Goal: Task Accomplishment & Management: Use online tool/utility

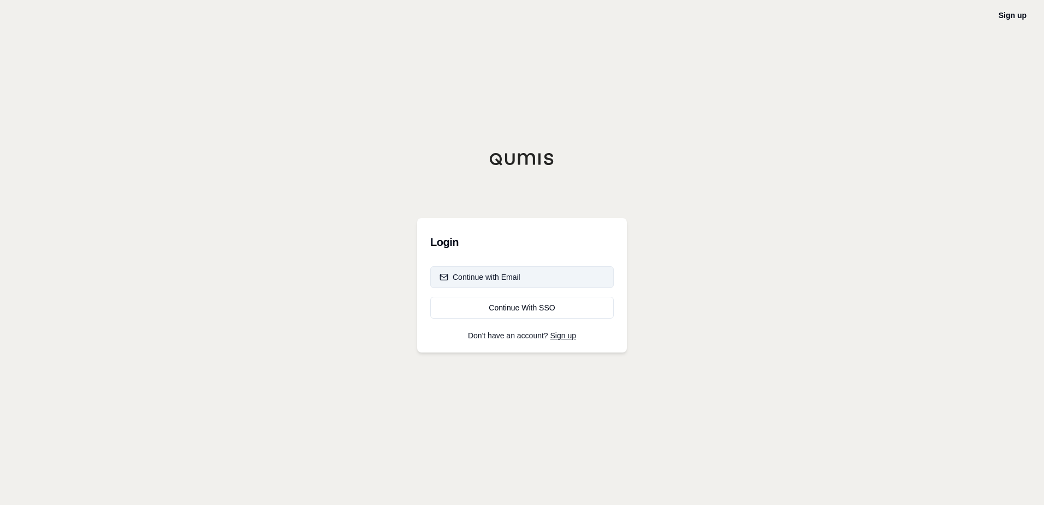
click at [528, 271] on button "Continue with Email" at bounding box center [522, 277] width 184 height 22
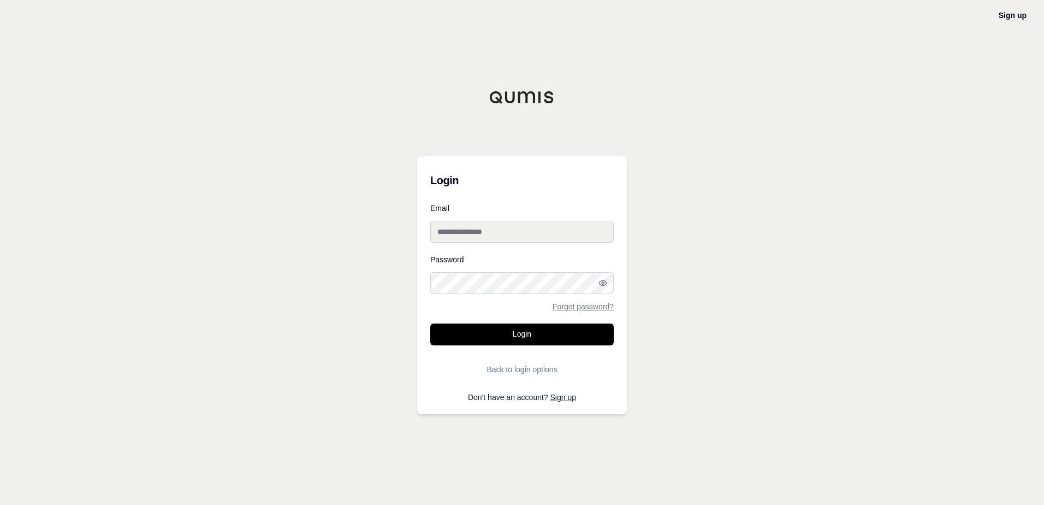
type input "**********"
drag, startPoint x: 724, startPoint y: 269, endPoint x: 708, endPoint y: 276, distance: 16.9
click at [720, 272] on div "**********" at bounding box center [522, 252] width 1044 height 505
click at [528, 333] on button "Login" at bounding box center [522, 334] width 184 height 22
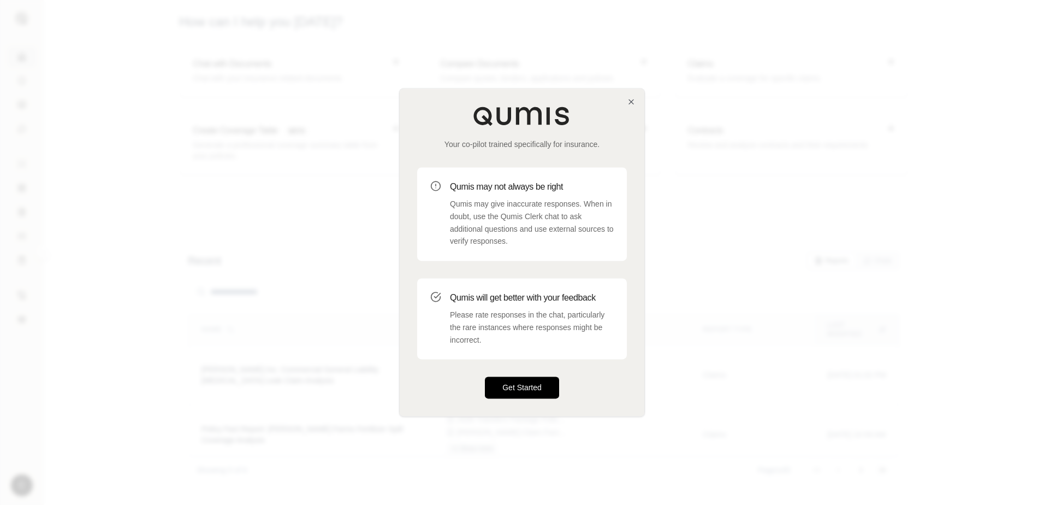
click at [529, 380] on button "Get Started" at bounding box center [522, 388] width 74 height 22
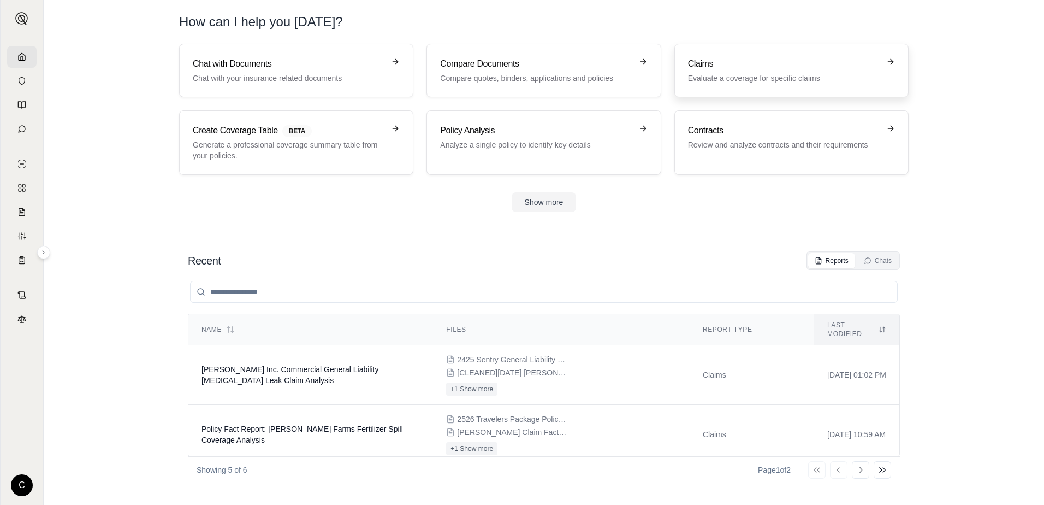
click at [737, 69] on h3 "Claims" at bounding box center [784, 63] width 192 height 13
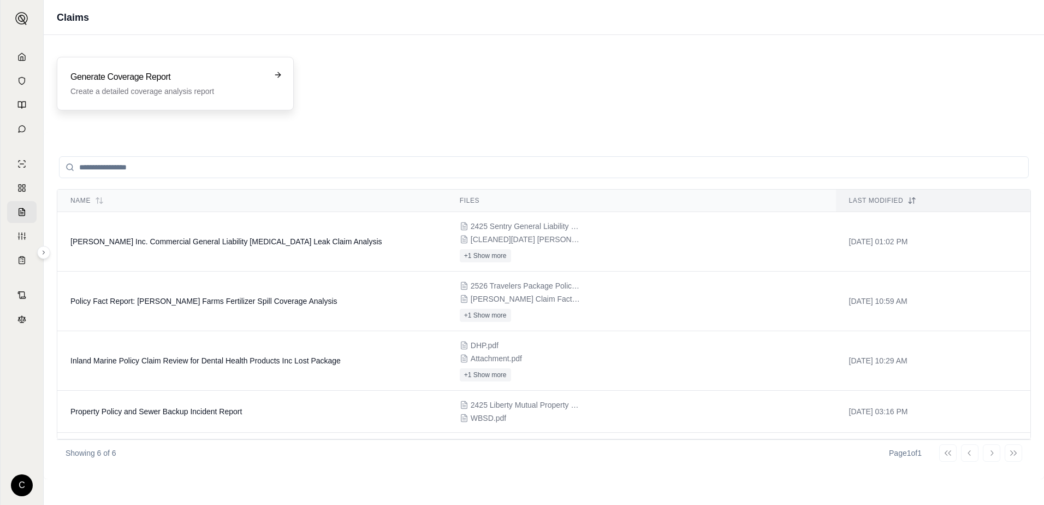
click at [114, 76] on h3 "Generate Coverage Report" at bounding box center [167, 76] width 194 height 13
click at [127, 87] on p "Create a detailed coverage analysis report" at bounding box center [167, 91] width 194 height 11
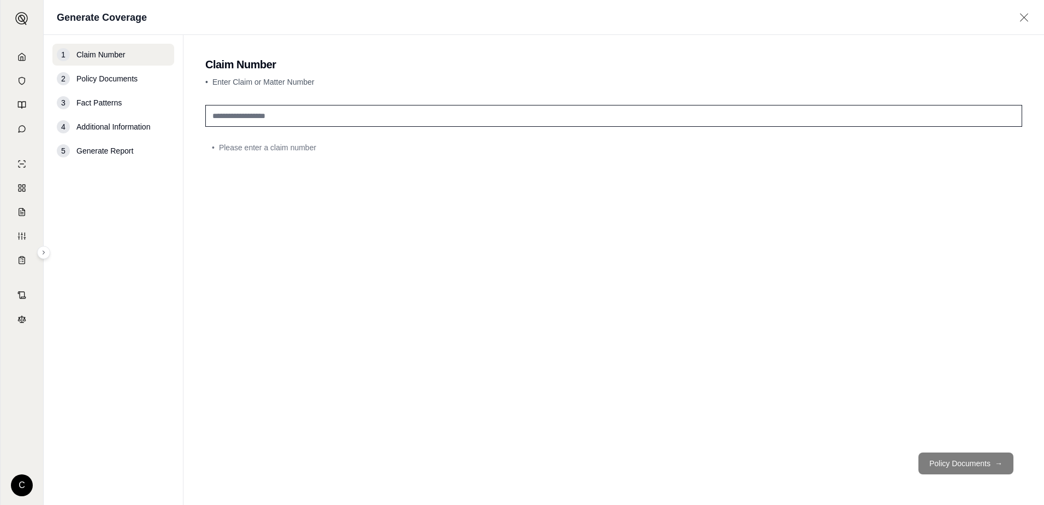
click at [271, 105] on input "text" at bounding box center [613, 116] width 817 height 22
drag, startPoint x: 268, startPoint y: 115, endPoint x: 296, endPoint y: 108, distance: 28.6
click at [268, 115] on input "text" at bounding box center [613, 116] width 817 height 22
paste input "*********"
type input "**********"
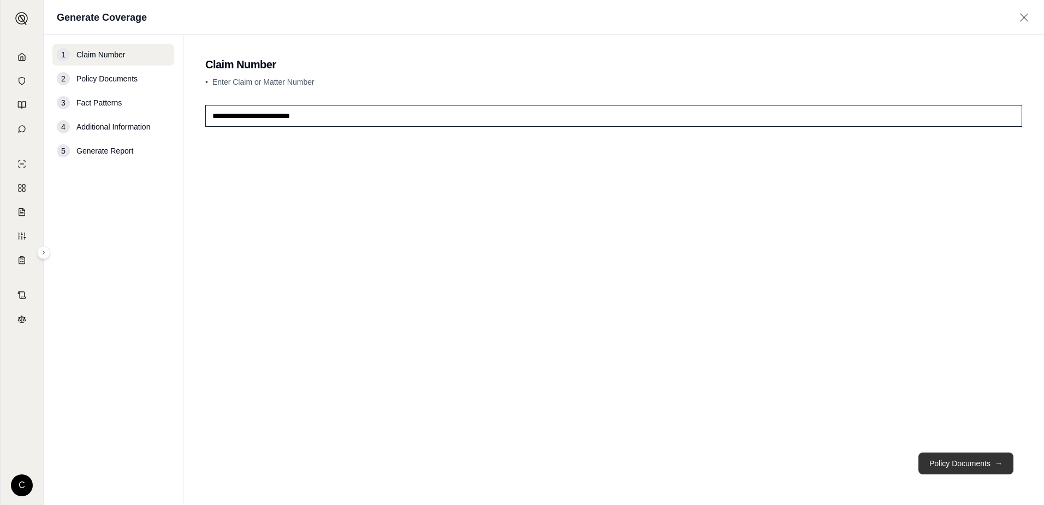
click at [965, 466] on button "Policy Documents →" at bounding box center [966, 463] width 95 height 22
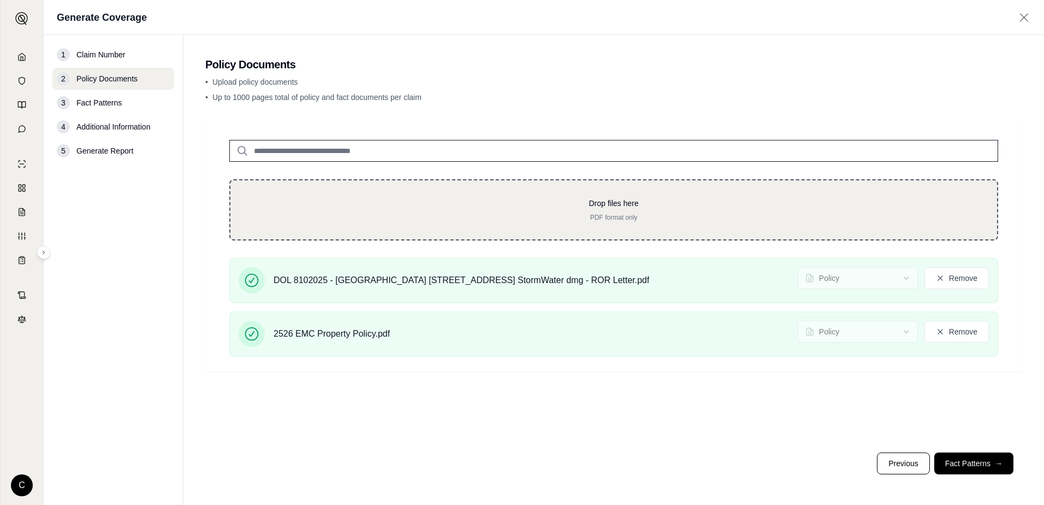
click at [613, 220] on p "PDF format only" at bounding box center [614, 217] width 732 height 9
type input "**********"
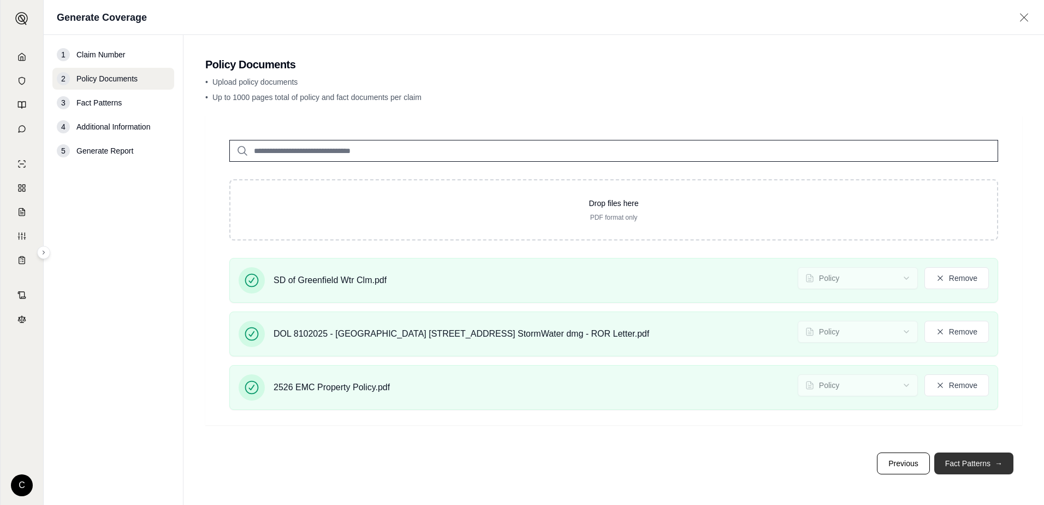
click at [986, 468] on button "Fact Patterns →" at bounding box center [974, 463] width 79 height 22
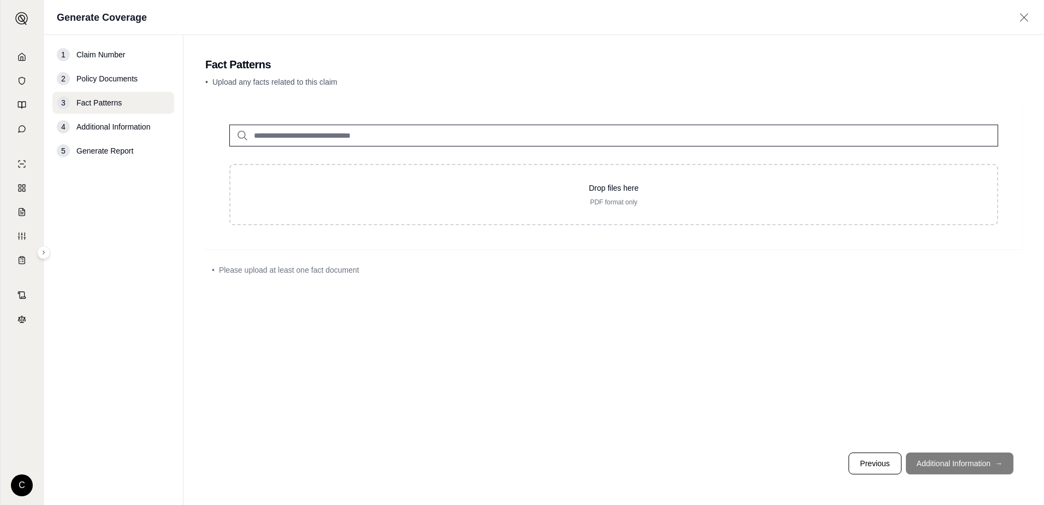
click at [965, 462] on footer "Previous Additional Information →" at bounding box center [613, 463] width 817 height 39
click at [295, 141] on input "search" at bounding box center [613, 136] width 769 height 22
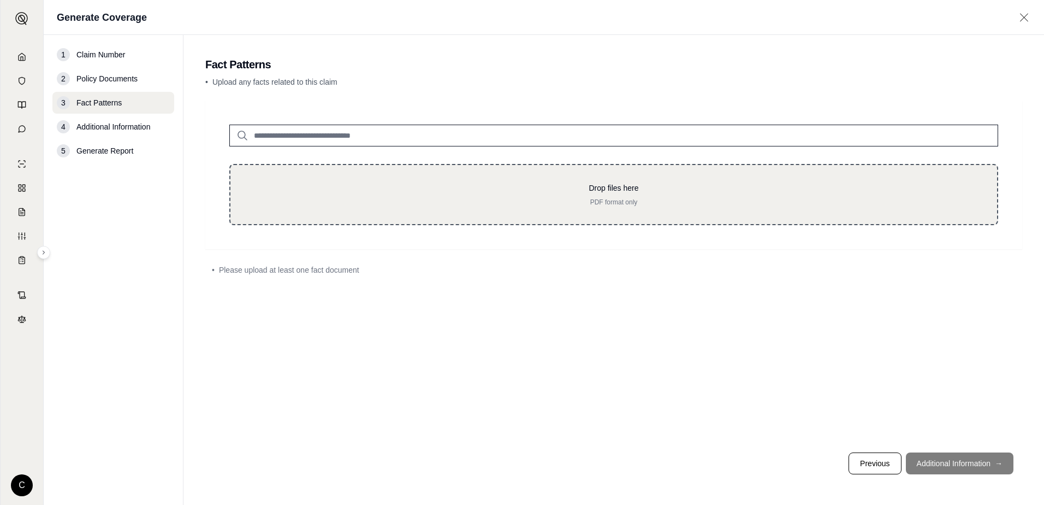
click at [515, 190] on p "Drop files here" at bounding box center [614, 187] width 732 height 11
type input "**********"
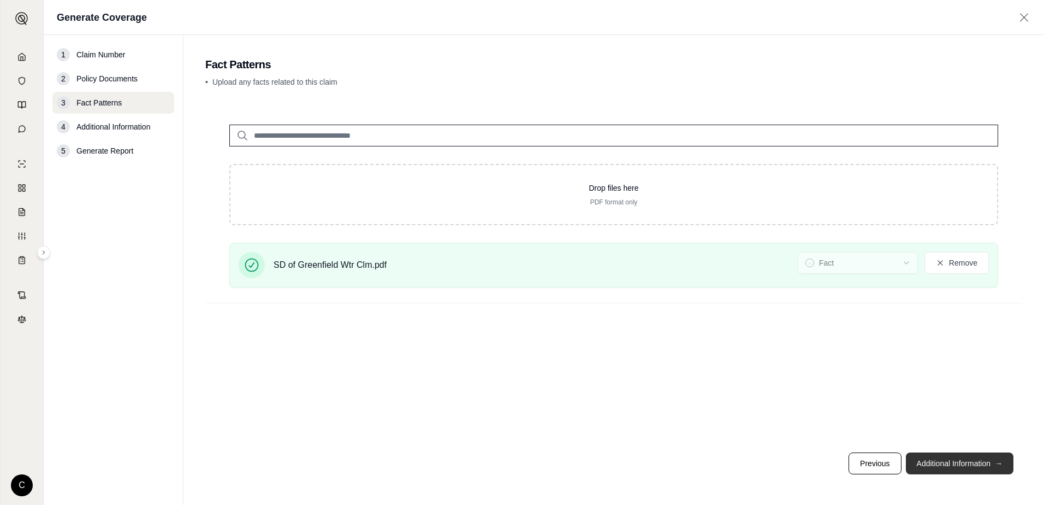
click at [981, 465] on button "Additional Information →" at bounding box center [960, 463] width 108 height 22
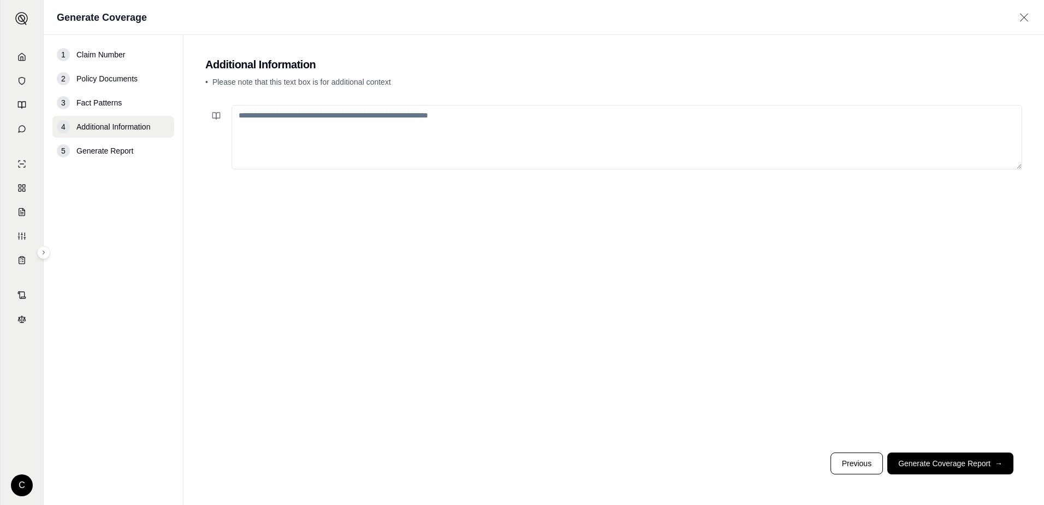
click at [433, 144] on textarea at bounding box center [627, 137] width 791 height 64
type textarea "*"
click at [959, 464] on button "Generate Coverage Report →" at bounding box center [951, 463] width 126 height 22
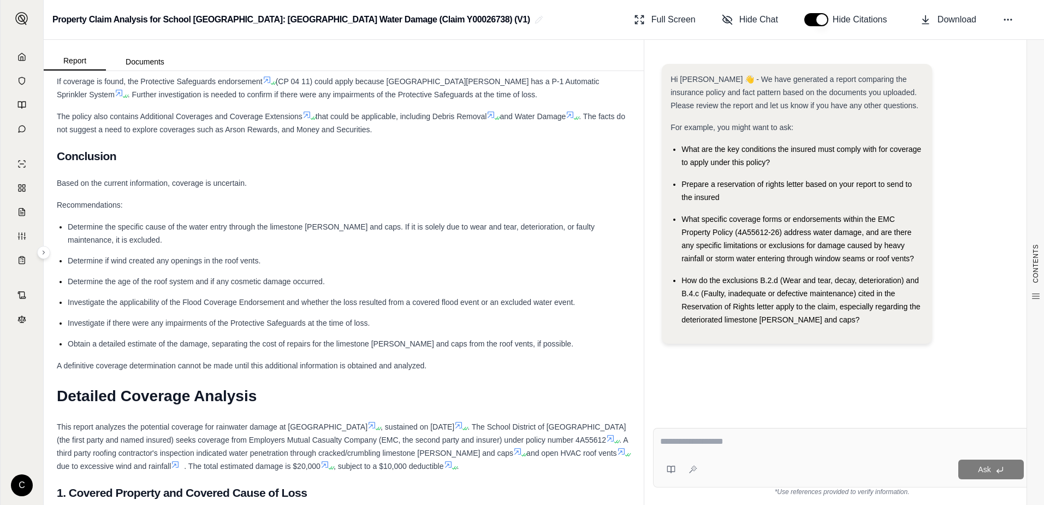
scroll to position [765, 0]
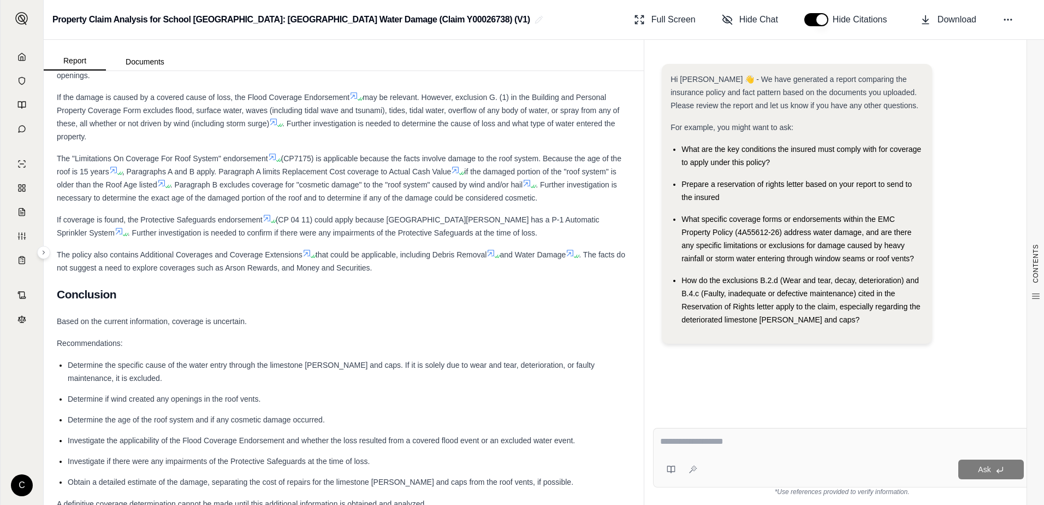
click at [767, 452] on div "Ask" at bounding box center [842, 458] width 378 height 60
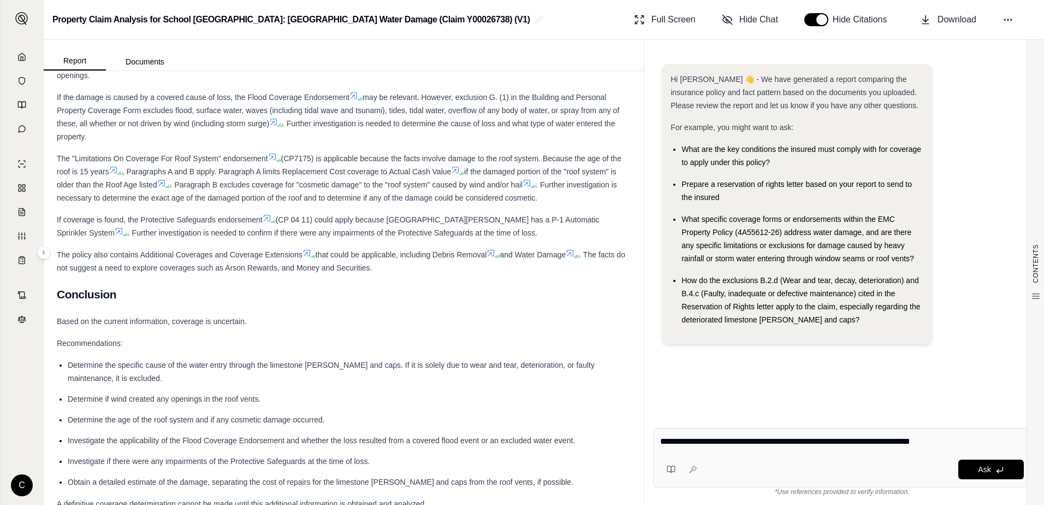
type textarea "**********"
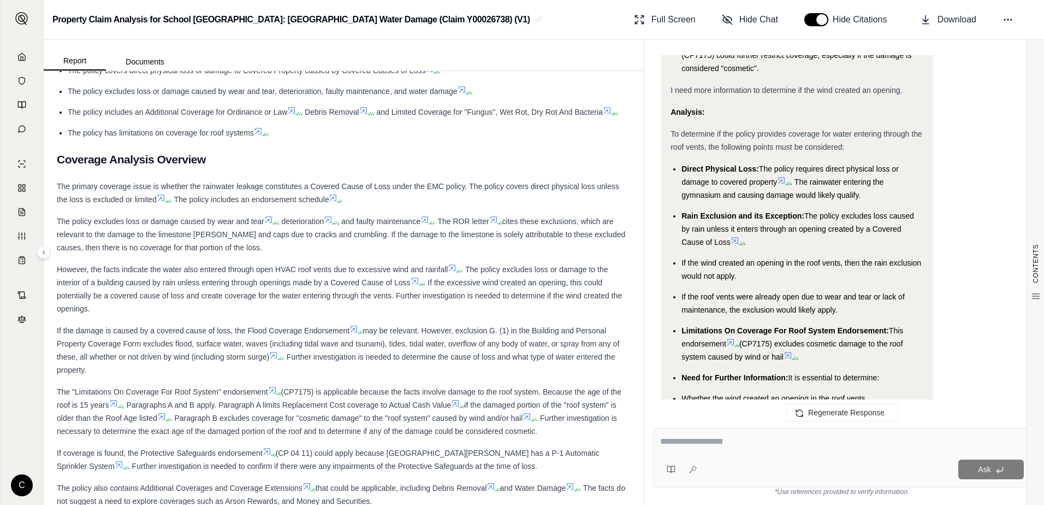
scroll to position [546, 0]
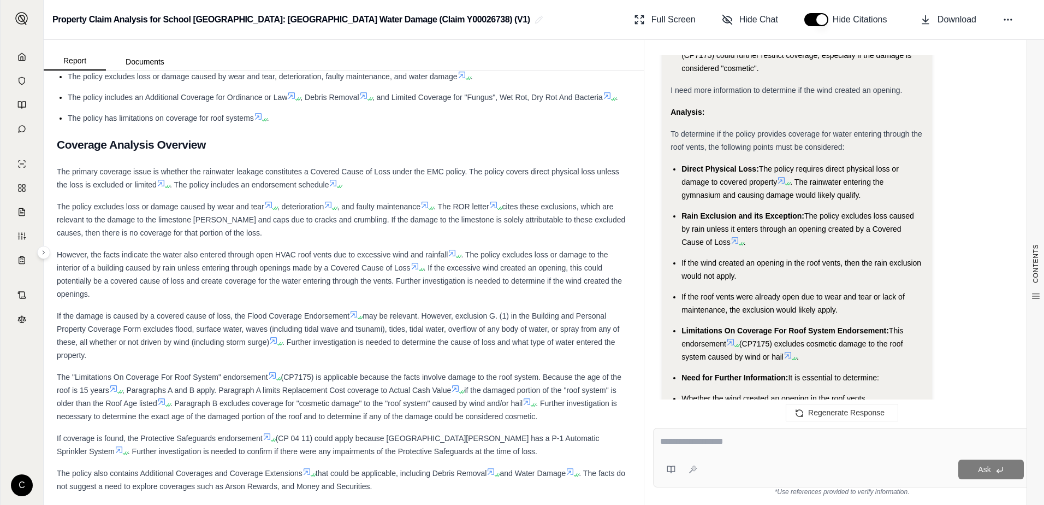
click at [491, 275] on div "However, the facts indicate the water also entered through open HVAC roof vents…" at bounding box center [344, 274] width 574 height 52
drag, startPoint x: 427, startPoint y: 280, endPoint x: 453, endPoint y: 284, distance: 26.6
click at [457, 284] on div "However, the facts indicate the water also entered through open HVAC roof vents…" at bounding box center [344, 274] width 574 height 52
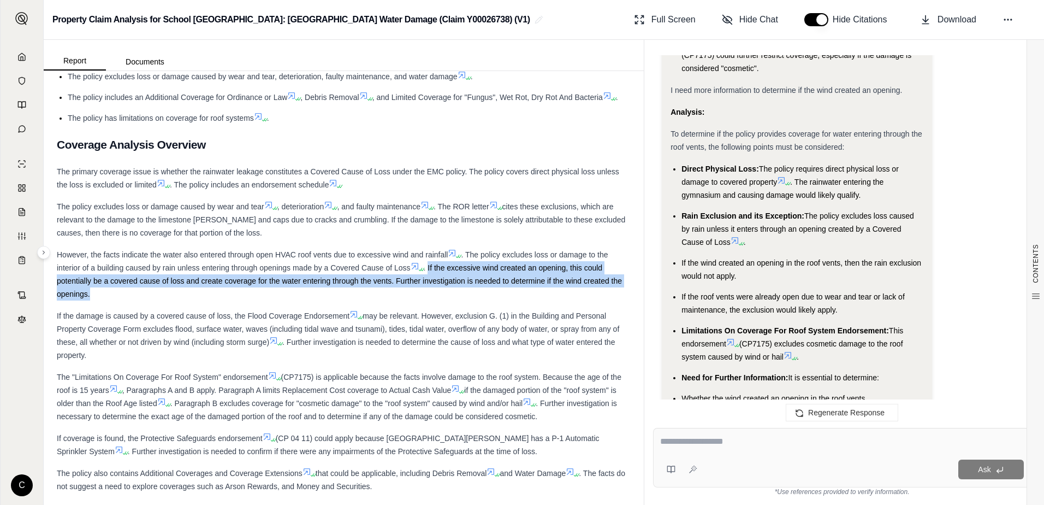
drag, startPoint x: 431, startPoint y: 280, endPoint x: 615, endPoint y: 305, distance: 185.2
click at [615, 300] on div "However, the facts indicate the water also entered through open HVAC roof vents…" at bounding box center [344, 274] width 574 height 52
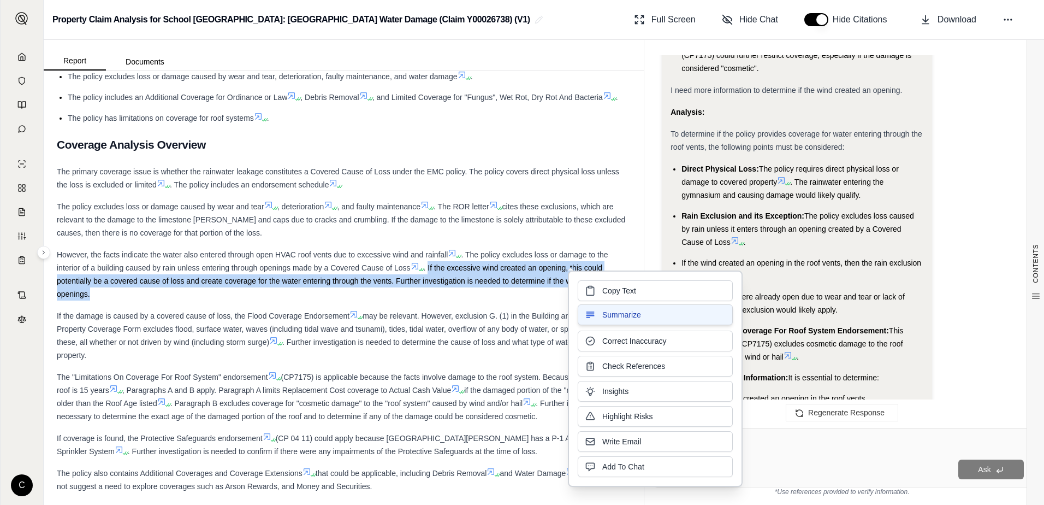
copy span "If the excessive wind created an opening, this could potentially be a covered c…"
click at [613, 287] on span "Copy Text" at bounding box center [619, 289] width 34 height 11
